Goal: Information Seeking & Learning: Learn about a topic

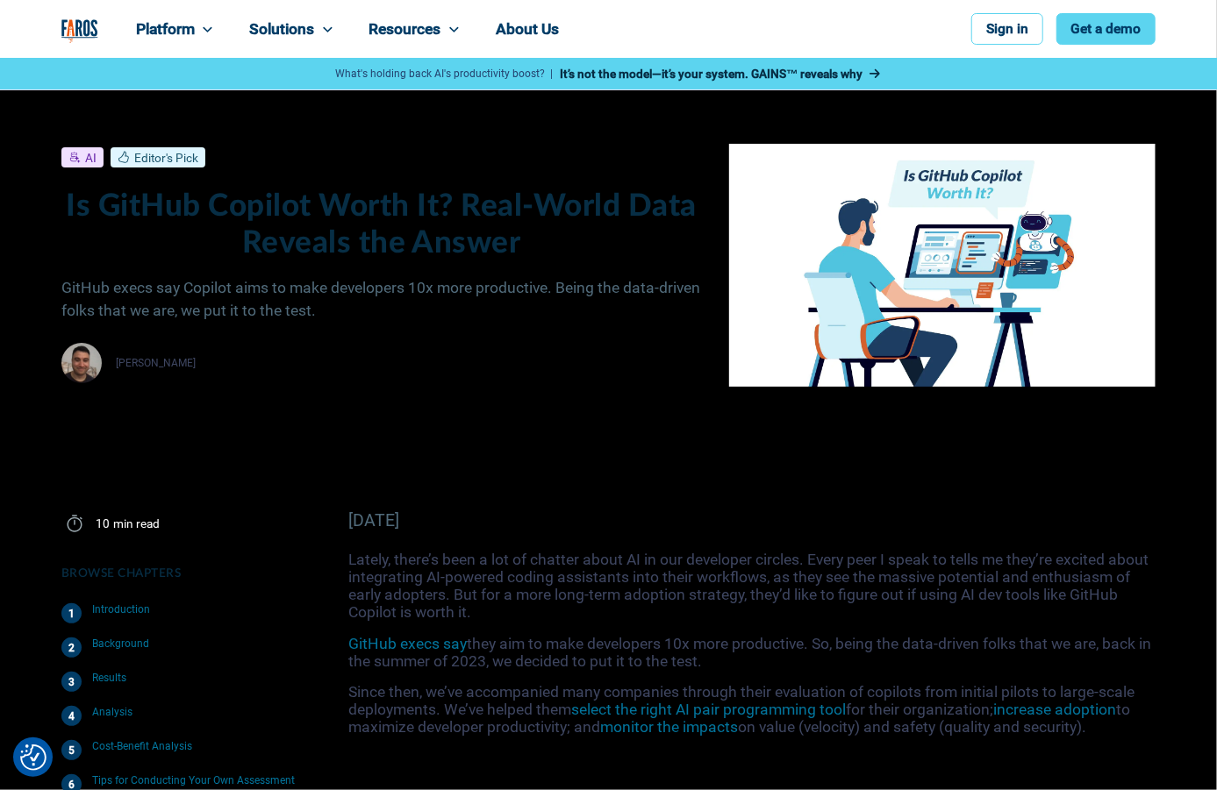
click at [542, 325] on div "AI Editor's Pick May 17, 2024 10 min read Is GitHub Copilot Worth It? Real-Worl…" at bounding box center [381, 265] width 640 height 237
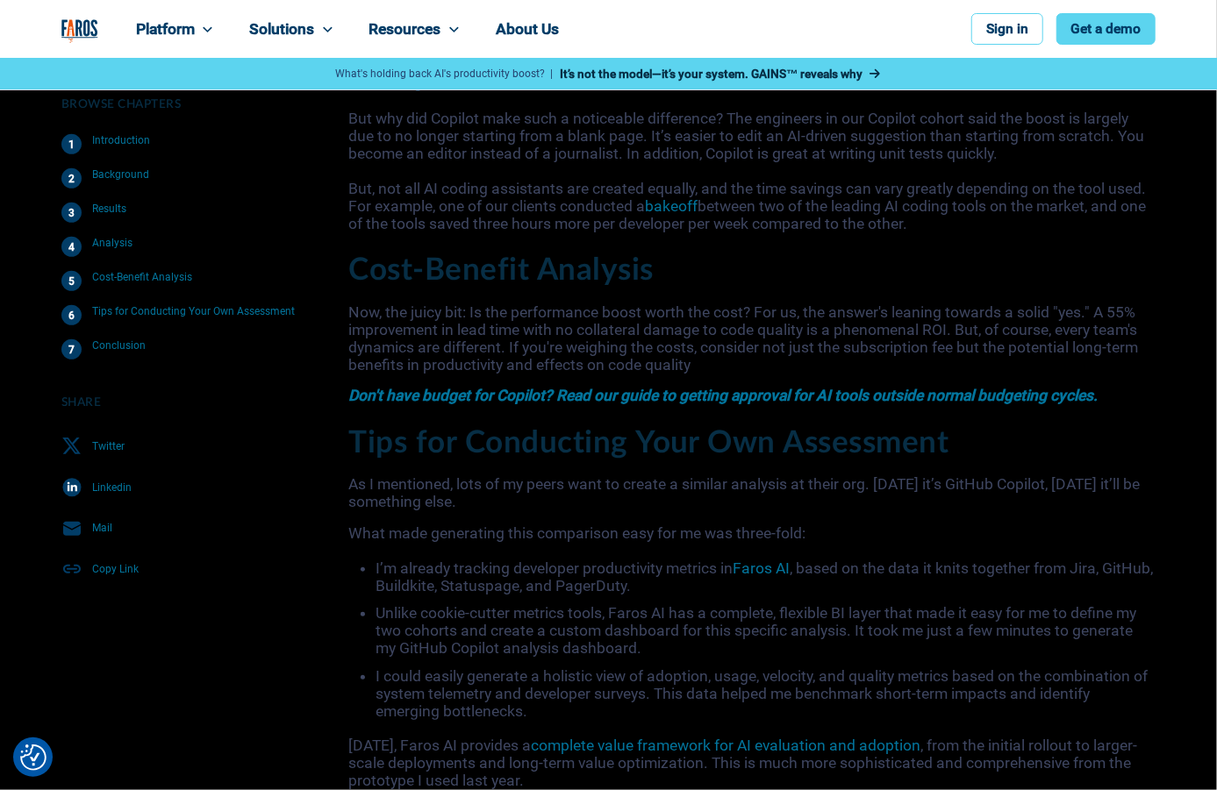
scroll to position [6249, 0]
